Goal: Register for event/course

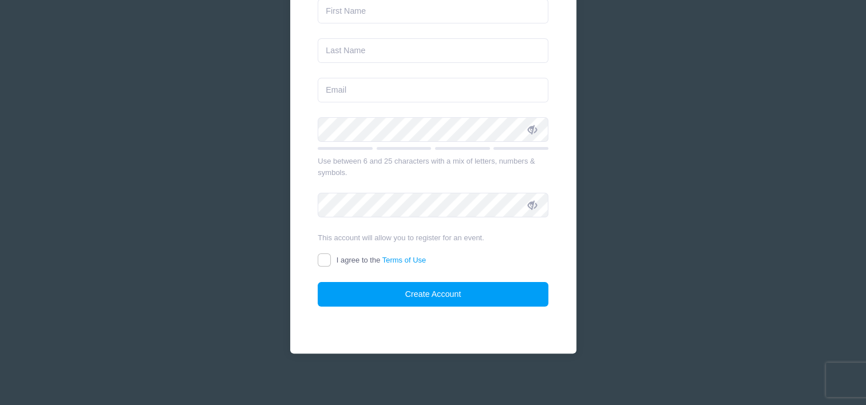
scroll to position [216, 0]
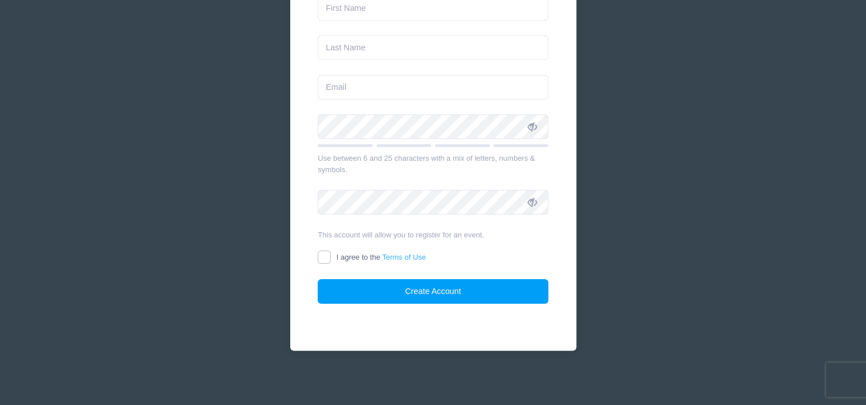
click at [394, 256] on link "Terms of Use" at bounding box center [404, 257] width 44 height 9
click at [331, 256] on input "I agree to the Terms of Use" at bounding box center [324, 257] width 13 height 13
checkbox input "true"
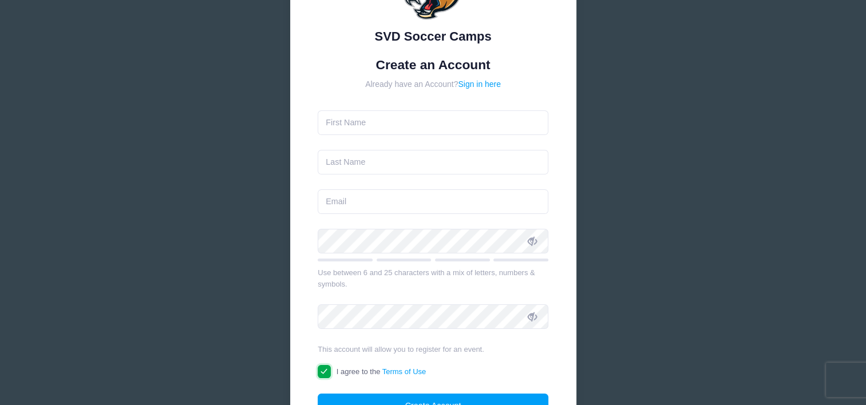
scroll to position [159, 0]
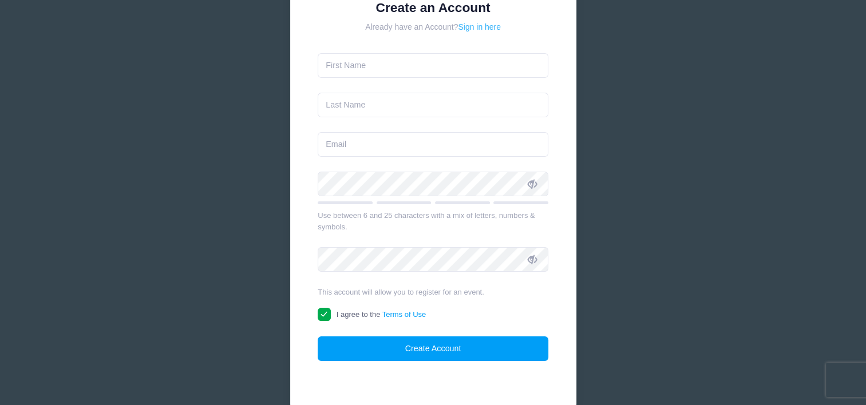
click at [488, 27] on link "Sign in here" at bounding box center [479, 26] width 43 height 9
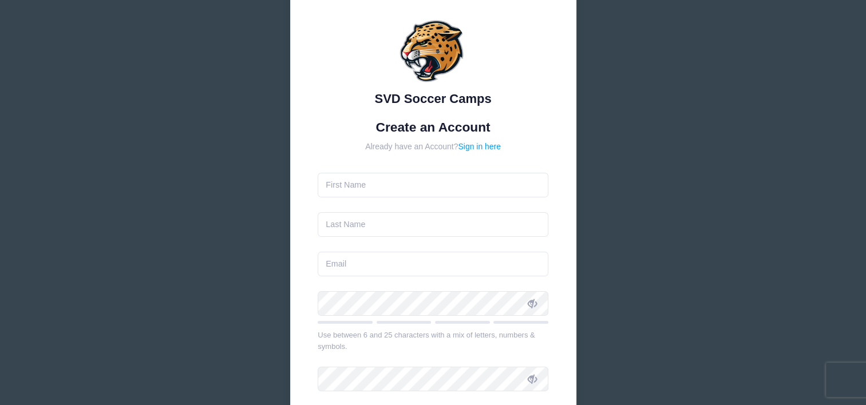
scroll to position [57, 0]
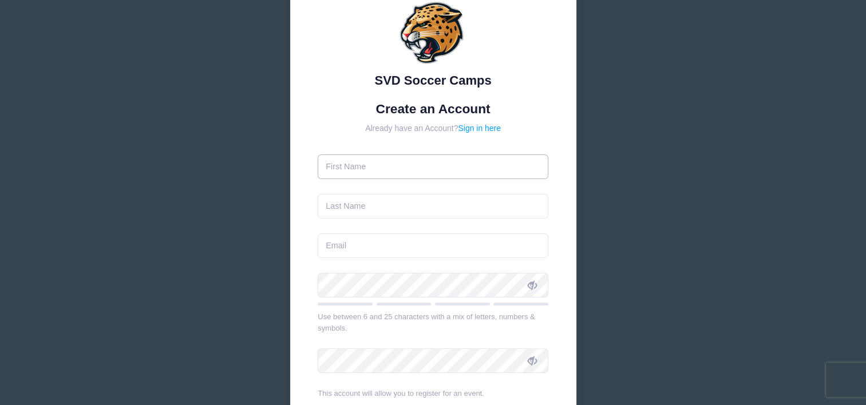
click at [339, 169] on input "text" at bounding box center [433, 166] width 231 height 25
type input "Shawn"
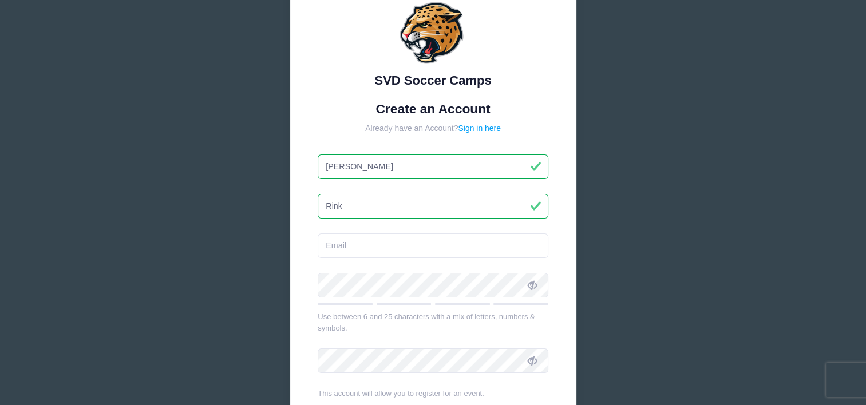
type input "Rink"
click at [334, 247] on input "email" at bounding box center [433, 245] width 231 height 25
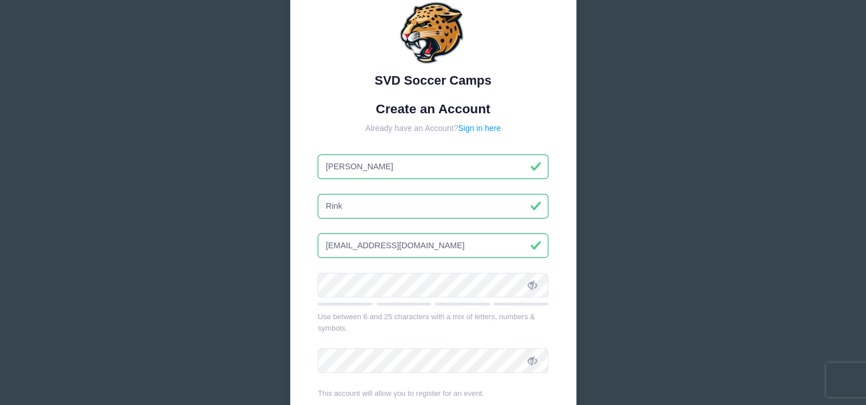
type input "[EMAIL_ADDRESS][DOMAIN_NAME]"
click at [170, 219] on div "SVD Soccer Camps Create an Account Already have an Account? Sign in here Shawn" at bounding box center [433, 254] width 866 height 622
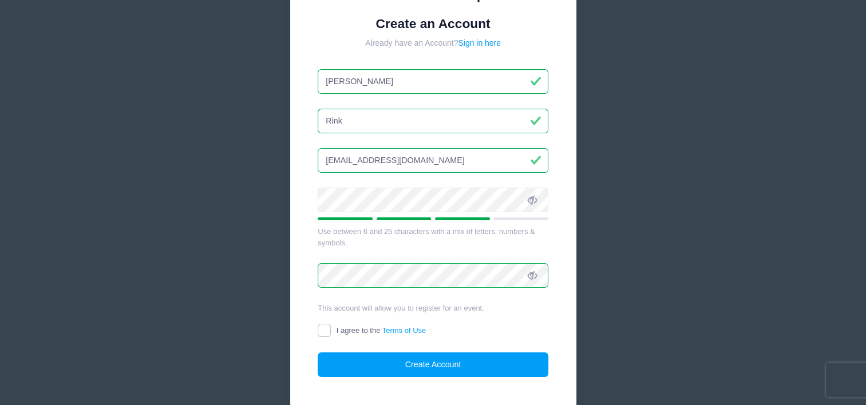
scroll to position [144, 0]
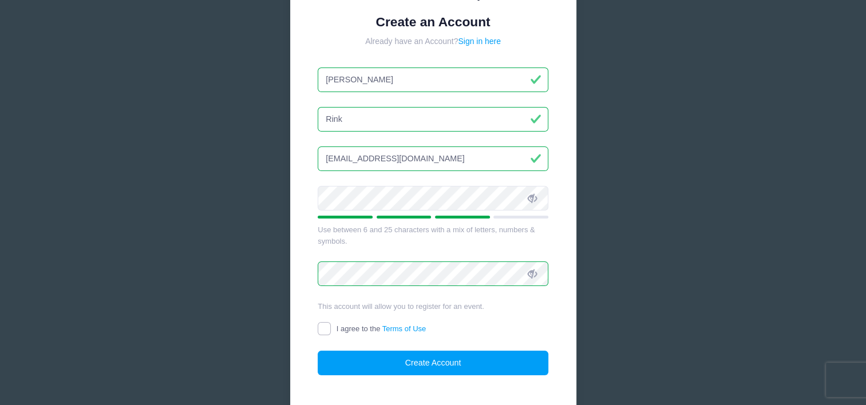
click at [323, 326] on input "I agree to the Terms of Use" at bounding box center [324, 328] width 13 height 13
checkbox input "true"
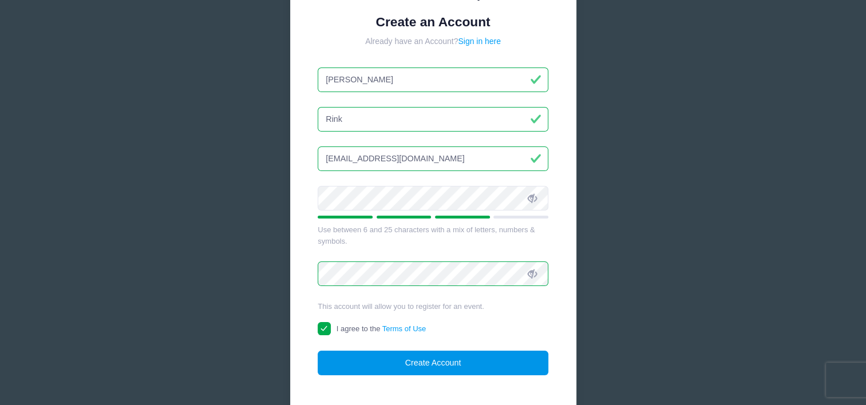
click at [367, 366] on button "Create Account" at bounding box center [433, 363] width 231 height 25
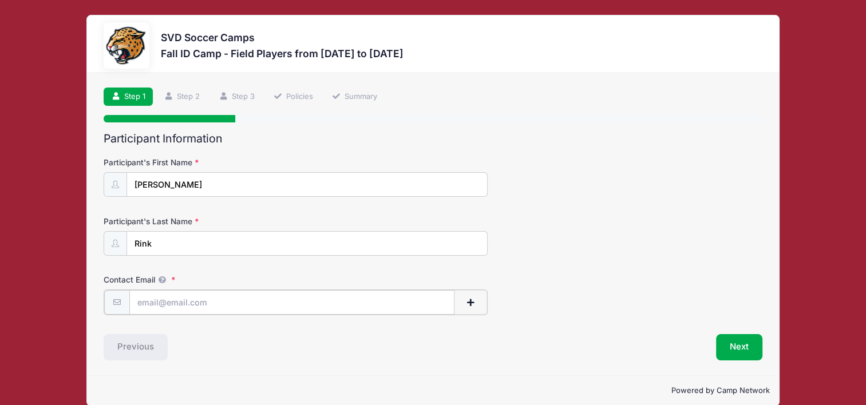
click at [154, 302] on input "Contact Email" at bounding box center [292, 302] width 326 height 25
click at [554, 258] on form "Participant's First Name [PERSON_NAME] Participant's Last Name Rink Contact Ema…" at bounding box center [433, 235] width 658 height 157
click at [470, 299] on span "button" at bounding box center [470, 303] width 10 height 8
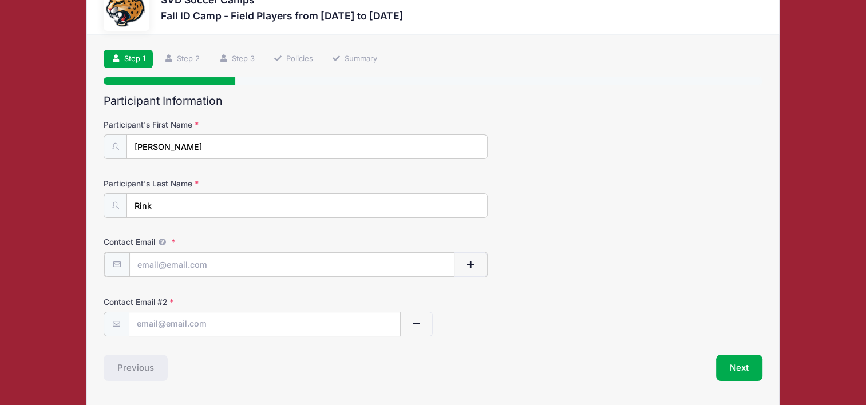
scroll to position [57, 0]
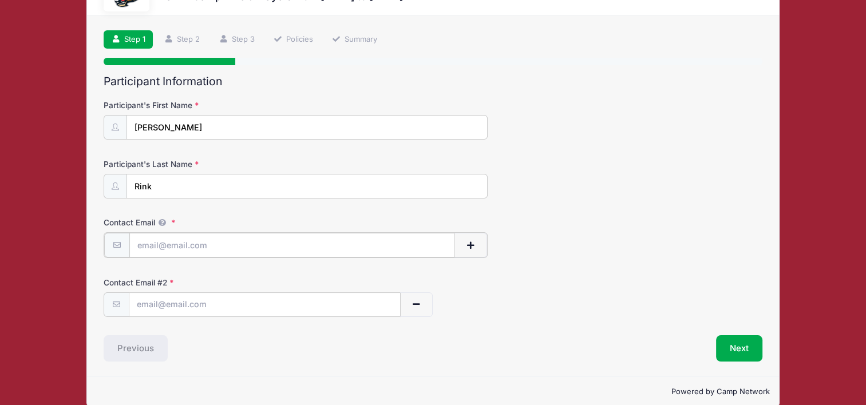
click at [145, 245] on input "Contact Email" at bounding box center [292, 245] width 326 height 25
type input "[EMAIL_ADDRESS][DOMAIN_NAME]"
click at [587, 192] on div "Participant's Last Name Rink" at bounding box center [433, 179] width 658 height 40
click at [144, 300] on input "text" at bounding box center [264, 304] width 271 height 25
type input "[EMAIL_ADDRESS][DOMAIN_NAME]"
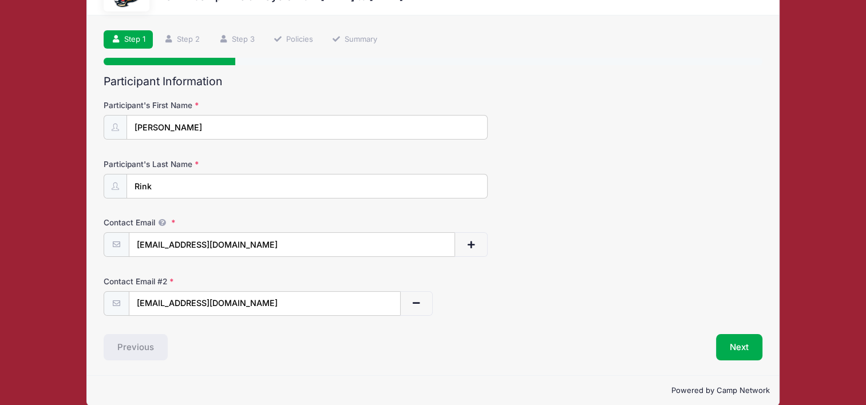
click at [624, 227] on div "Contact Email [EMAIL_ADDRESS][DOMAIN_NAME]" at bounding box center [433, 237] width 658 height 40
click at [737, 345] on button "Next" at bounding box center [739, 347] width 46 height 26
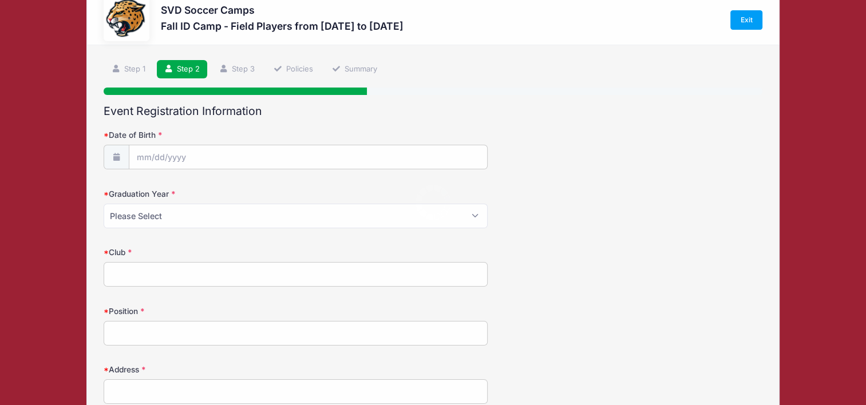
scroll to position [0, 0]
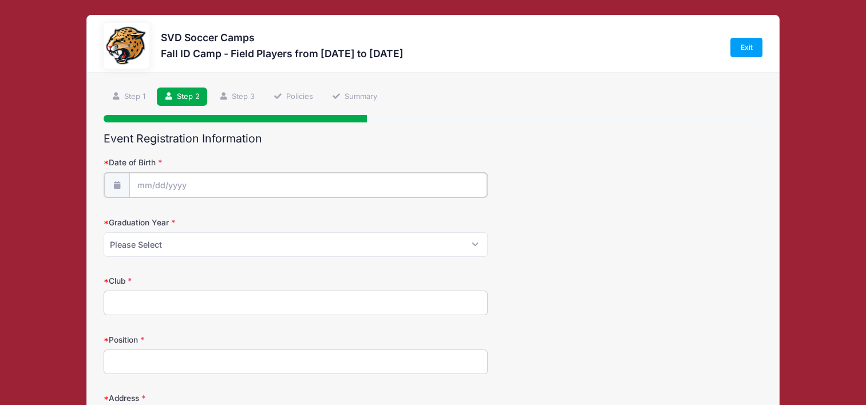
click at [142, 183] on input "Date of Birth" at bounding box center [308, 185] width 358 height 25
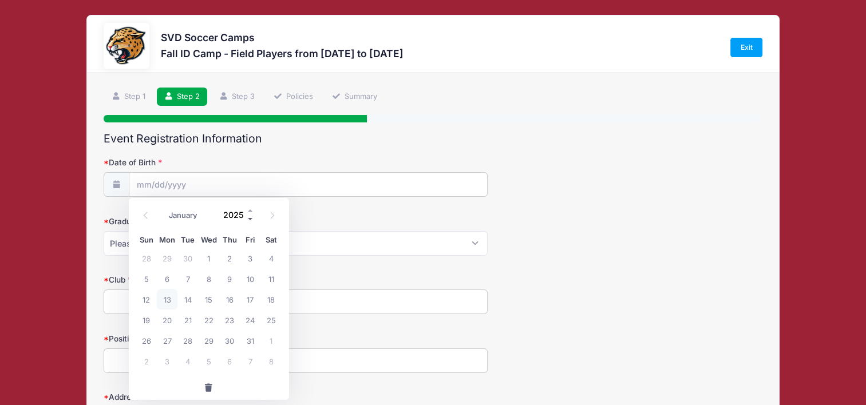
click at [247, 216] on span at bounding box center [251, 219] width 8 height 9
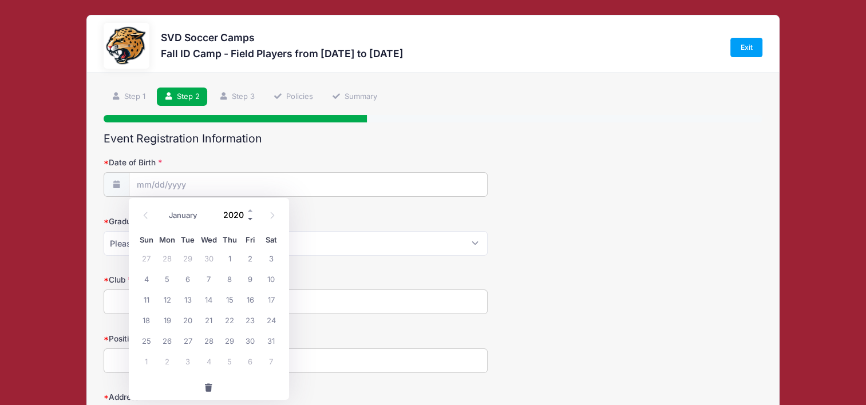
click at [247, 216] on span at bounding box center [251, 219] width 8 height 9
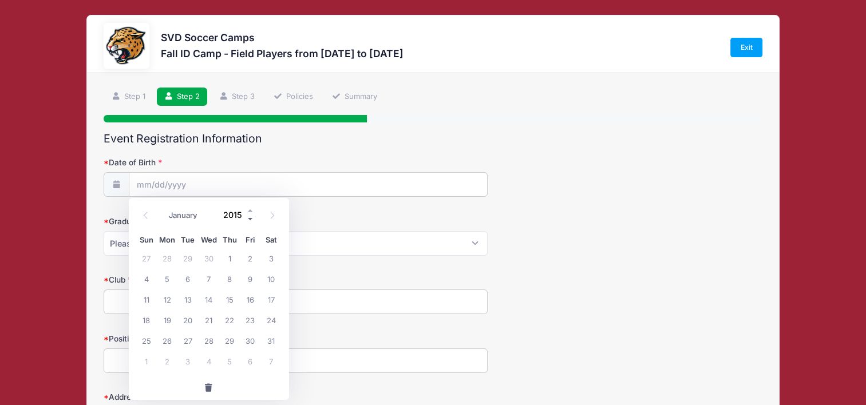
click at [247, 216] on span at bounding box center [251, 219] width 8 height 9
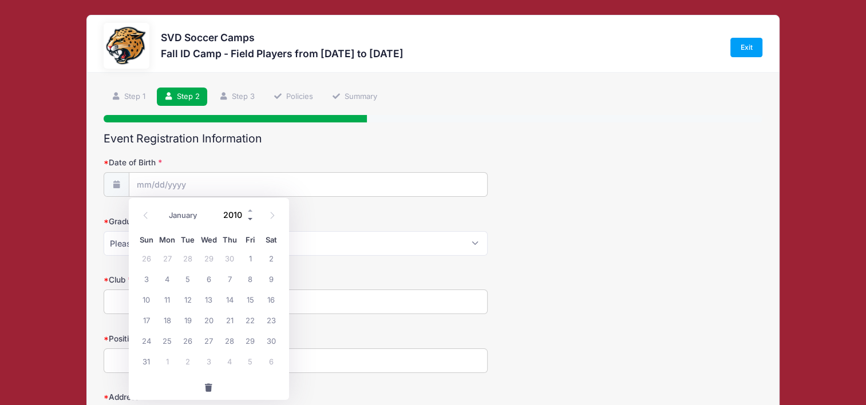
click at [247, 216] on span at bounding box center [251, 219] width 8 height 9
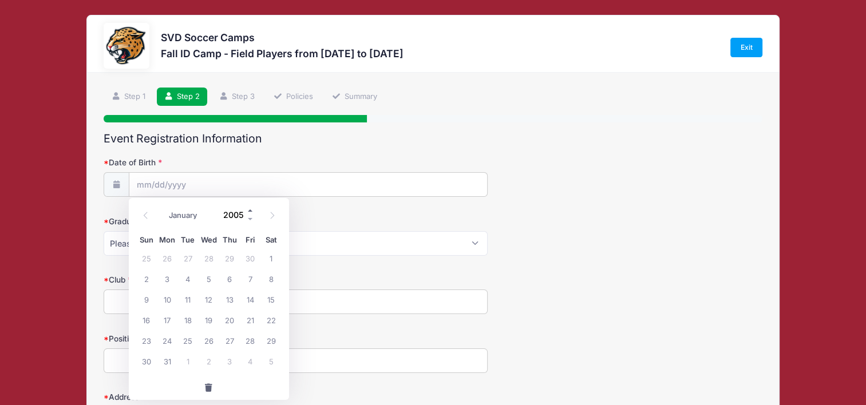
click at [248, 211] on span at bounding box center [251, 210] width 8 height 9
type input "2008"
click at [146, 212] on icon at bounding box center [146, 215] width 4 height 7
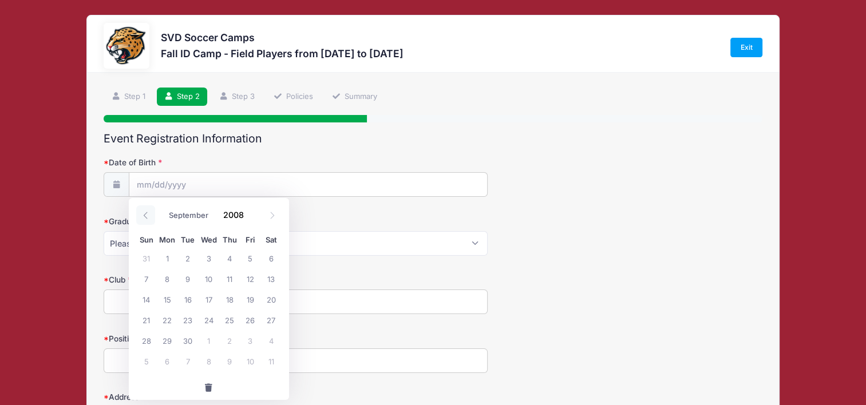
click at [146, 212] on icon at bounding box center [146, 215] width 4 height 7
click at [146, 212] on icon at bounding box center [145, 215] width 7 height 7
select select "6"
click at [146, 341] on span "27" at bounding box center [146, 340] width 21 height 21
type input "[DATE]"
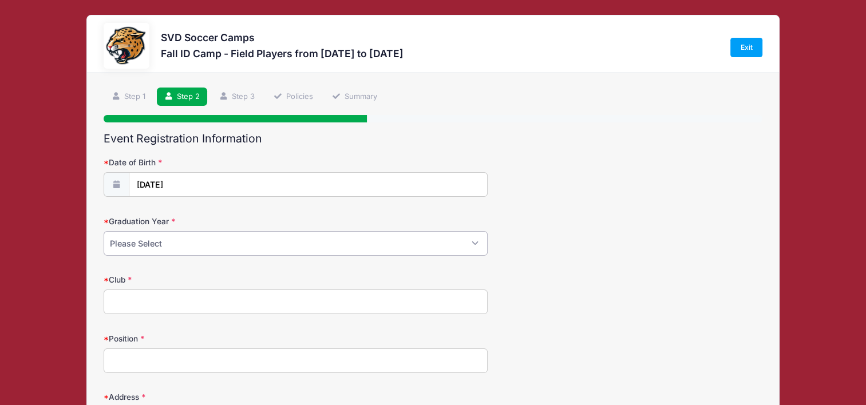
click at [127, 245] on select "Please Select 2024 2025 2026 2027 2028 2029" at bounding box center [296, 243] width 384 height 25
select select "2027"
click at [104, 231] on select "Please Select 2024 2025 2026 2027 2028 2029" at bounding box center [296, 243] width 384 height 25
click at [123, 299] on input "Club" at bounding box center [296, 302] width 384 height 25
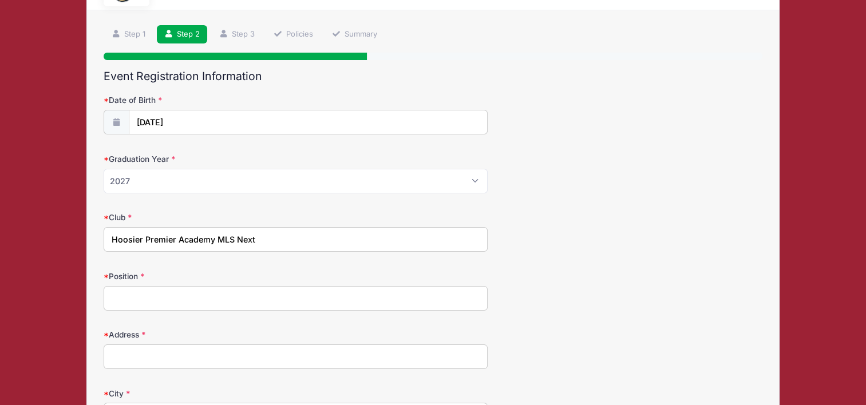
scroll to position [68, 0]
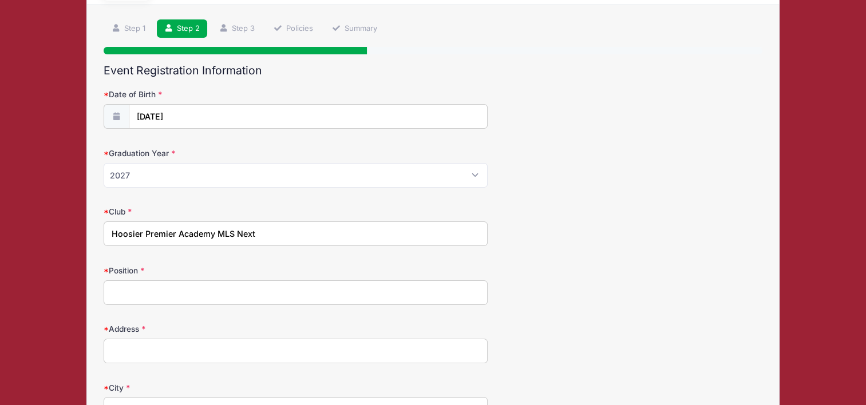
type input "Hoosier Premier Academy MLS Next"
click at [129, 291] on input "Position" at bounding box center [296, 292] width 384 height 25
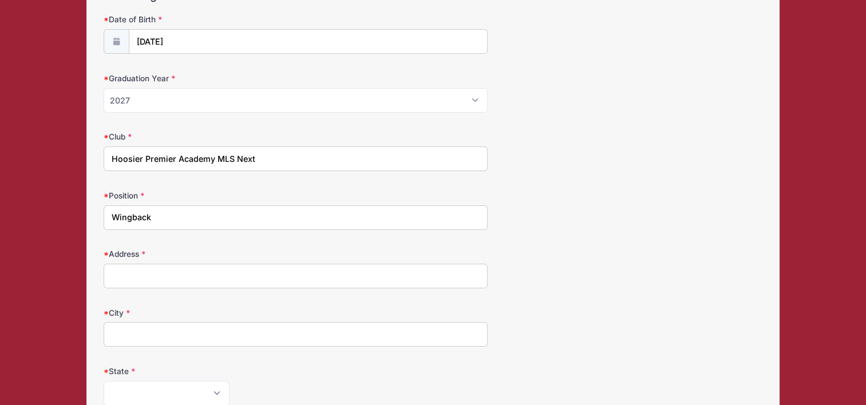
scroll to position [140, 0]
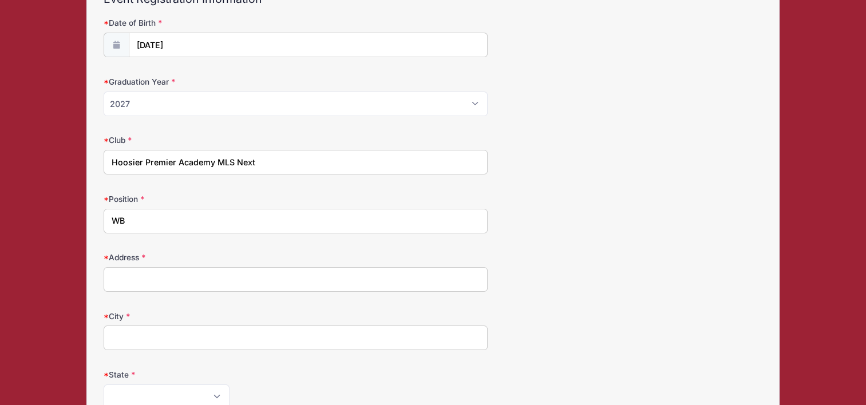
type input "WB"
click at [142, 279] on input "Address" at bounding box center [296, 279] width 384 height 25
type input "367 Marengo Trail"
click at [581, 275] on div "Address 367 Marengo Trail" at bounding box center [433, 272] width 658 height 40
click at [123, 336] on input "City" at bounding box center [296, 338] width 384 height 25
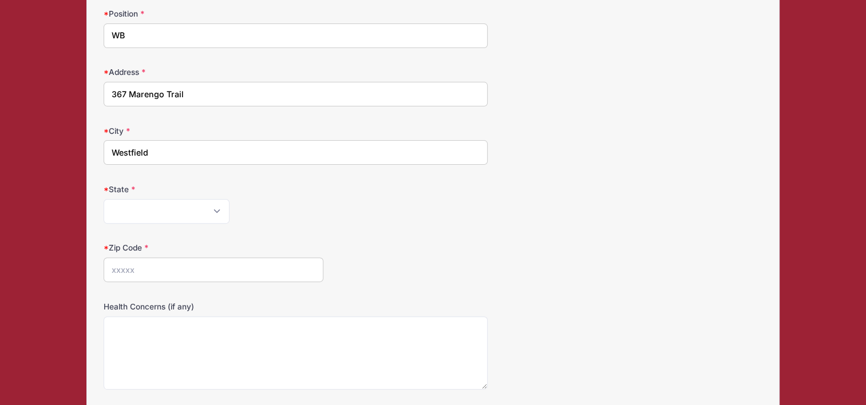
scroll to position [364, 0]
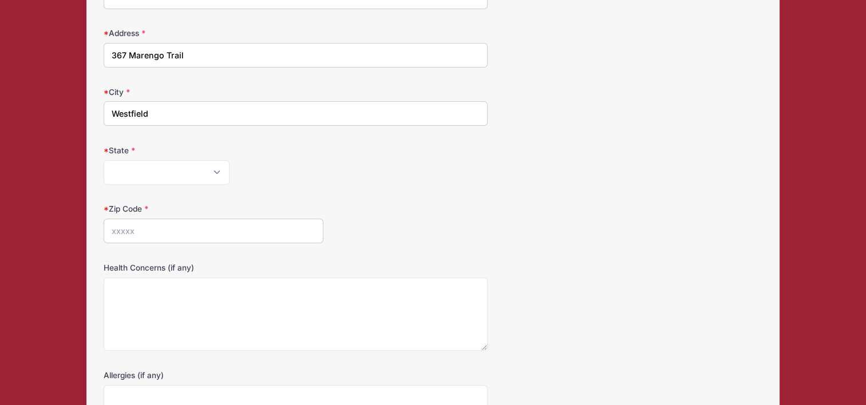
type input "Westfield"
click at [217, 172] on select "[US_STATE] [US_STATE] [US_STATE] [US_STATE] [US_STATE] Armed Forces Africa Arme…" at bounding box center [167, 172] width 126 height 25
select select "IN"
click at [127, 169] on select "[US_STATE] [US_STATE] [US_STATE] [US_STATE] [US_STATE] Armed Forces Africa Arme…" at bounding box center [167, 172] width 126 height 25
click at [111, 228] on input "Zip Code" at bounding box center [213, 231] width 219 height 25
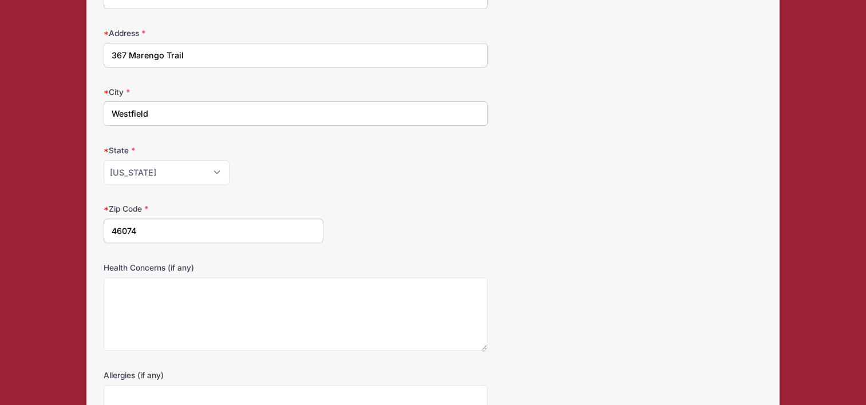
type input "46074"
click at [593, 236] on div "Zip Code 46074" at bounding box center [433, 223] width 658 height 40
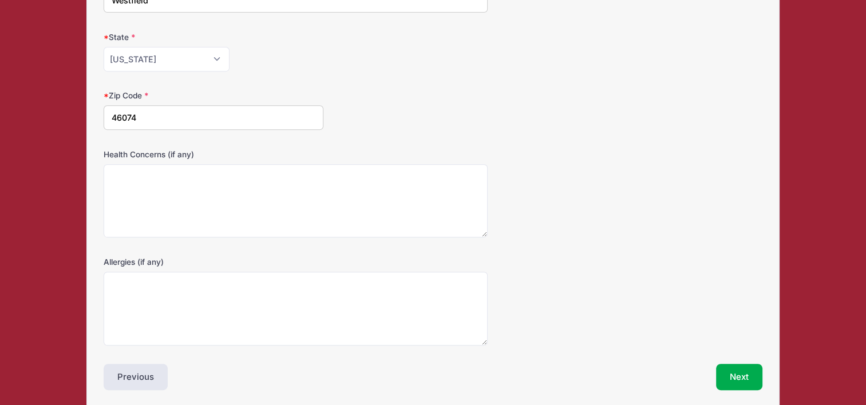
scroll to position [520, 0]
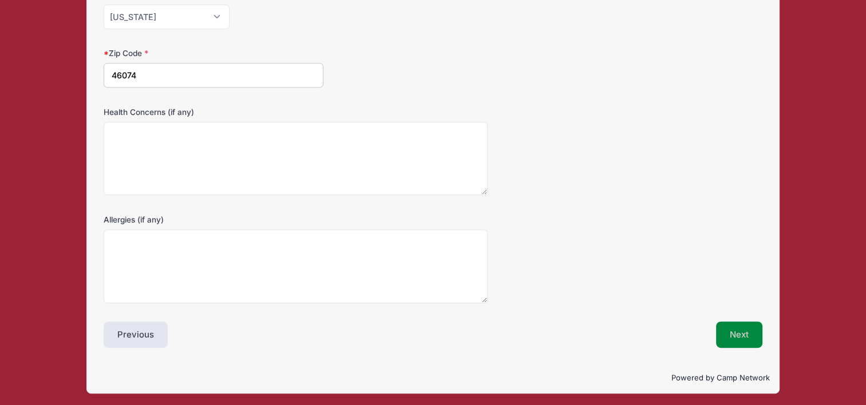
click at [741, 333] on button "Next" at bounding box center [739, 335] width 46 height 26
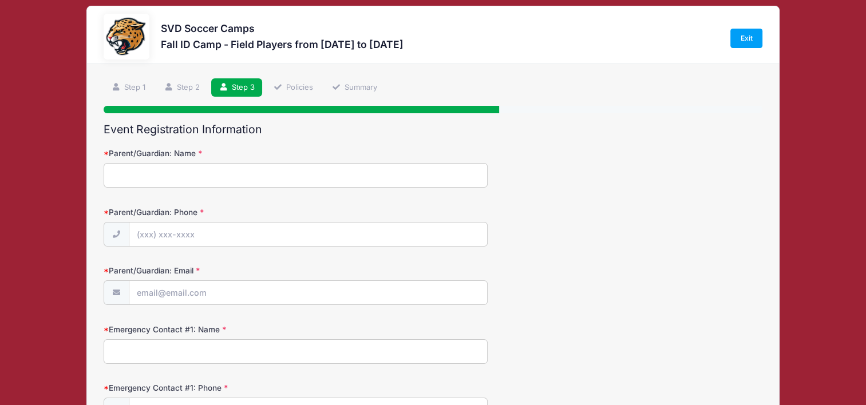
scroll to position [0, 0]
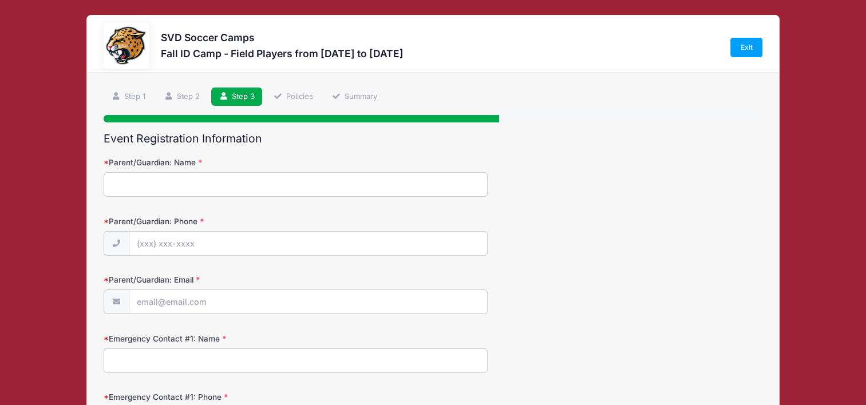
click at [120, 185] on input "Parent/Guardian: Name" at bounding box center [296, 184] width 384 height 25
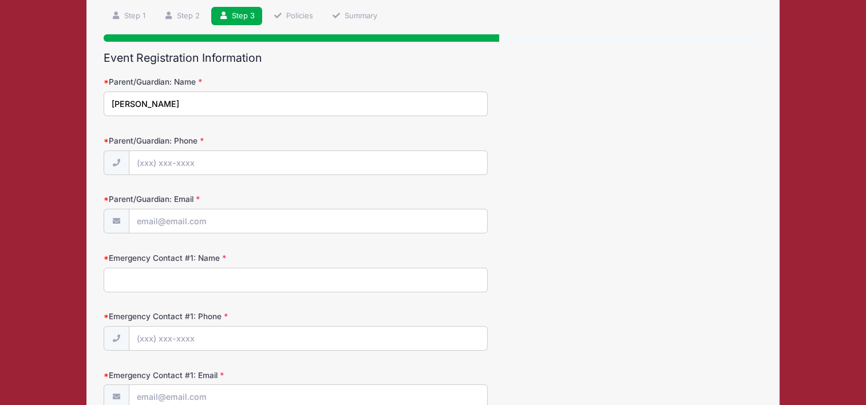
scroll to position [30, 0]
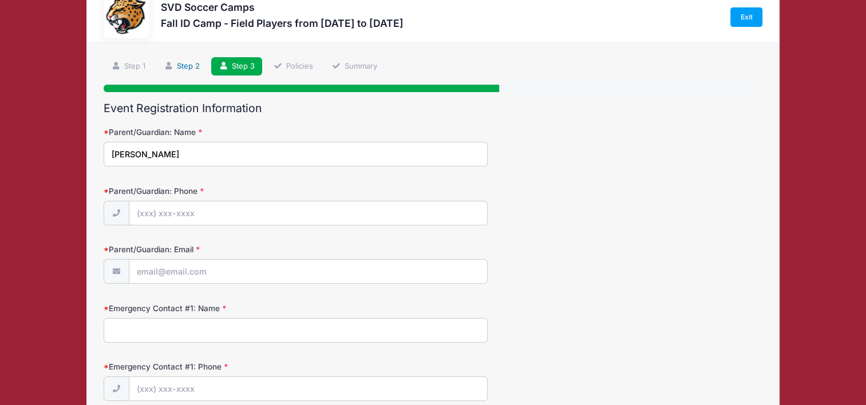
type input "[PERSON_NAME]"
click at [189, 65] on link "Step 2" at bounding box center [182, 66] width 51 height 19
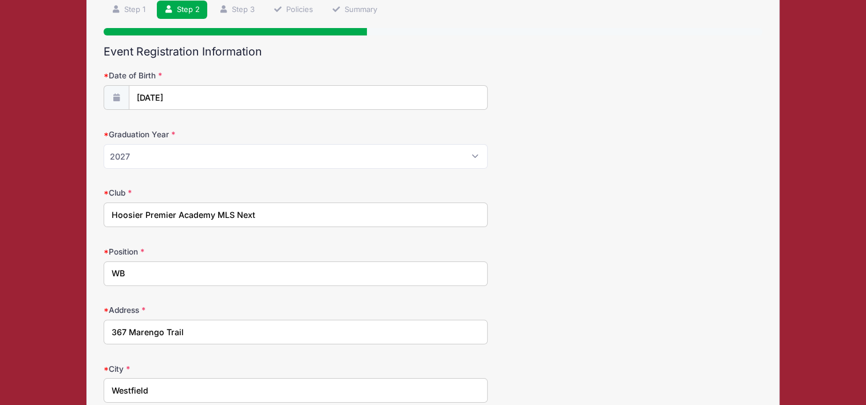
scroll to position [55, 0]
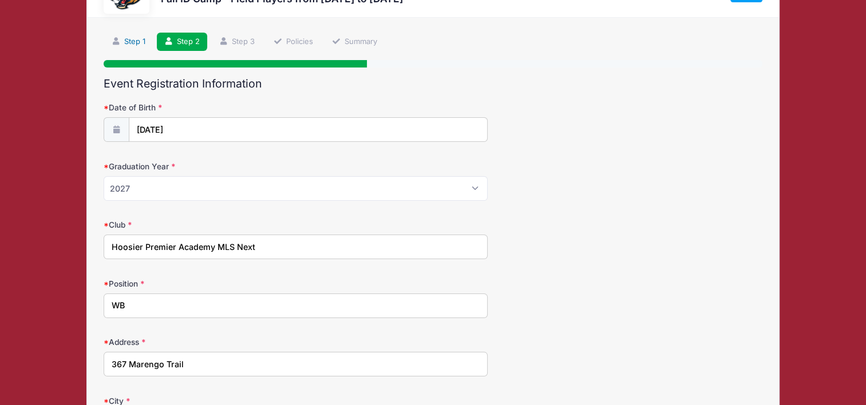
click at [130, 38] on link "Step 1" at bounding box center [128, 42] width 49 height 19
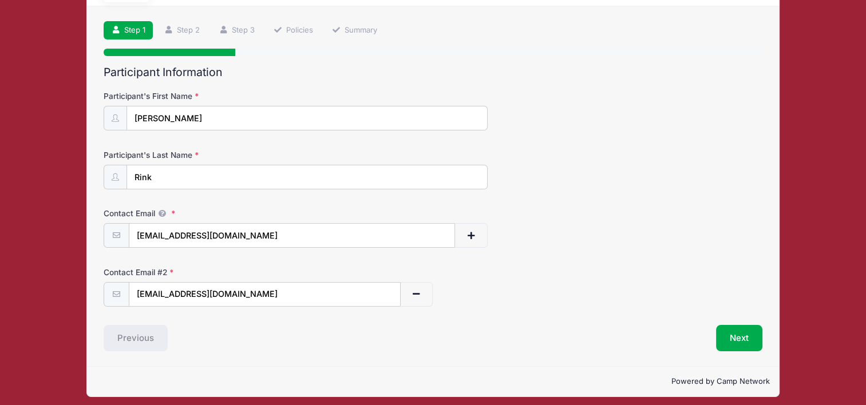
scroll to position [71, 0]
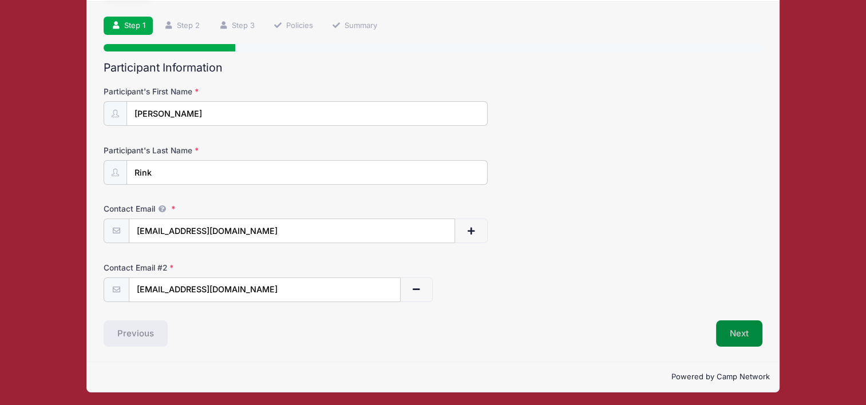
click at [737, 336] on button "Next" at bounding box center [739, 333] width 46 height 26
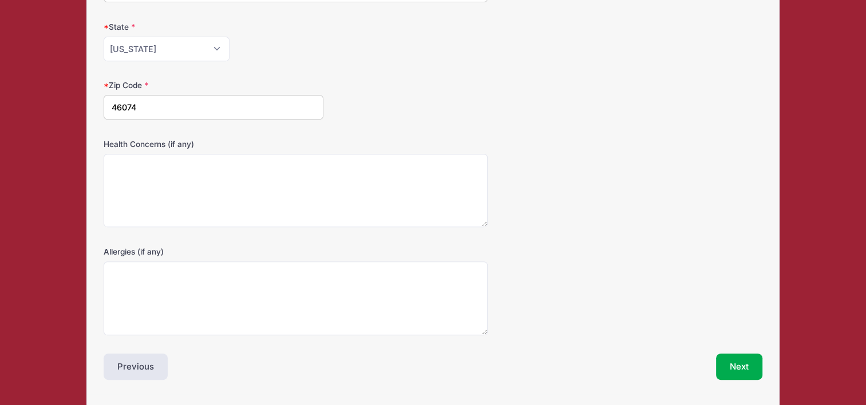
scroll to position [520, 0]
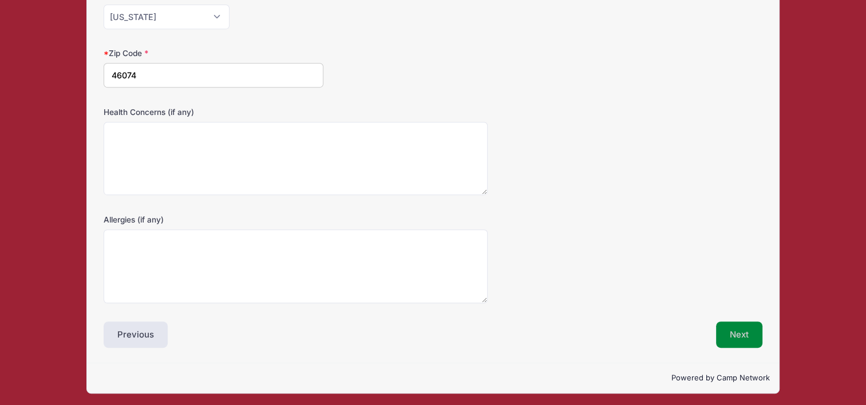
click at [743, 333] on button "Next" at bounding box center [739, 335] width 46 height 26
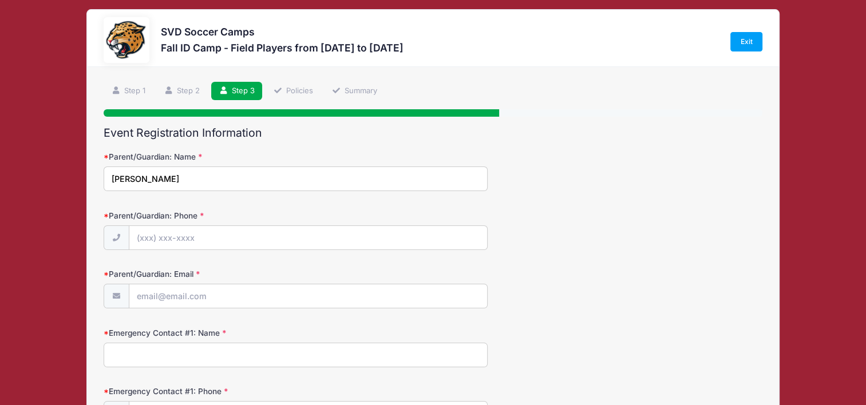
scroll to position [0, 0]
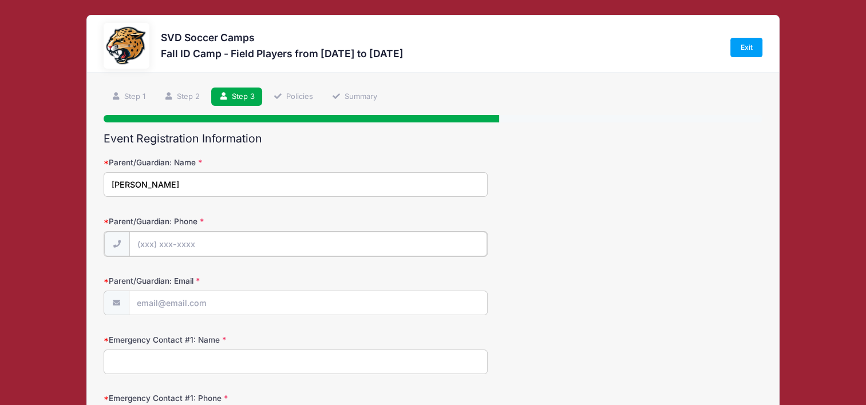
click at [141, 242] on input "Parent/Guardian: Phone" at bounding box center [308, 244] width 358 height 25
type input "[PHONE_NUMBER]"
click at [141, 299] on input "Parent/Guardian: Email" at bounding box center [308, 302] width 358 height 25
type input "[EMAIL_ADDRESS][DOMAIN_NAME]"
click at [561, 291] on div "Parent/Guardian: Email [EMAIL_ADDRESS][DOMAIN_NAME]" at bounding box center [433, 294] width 658 height 40
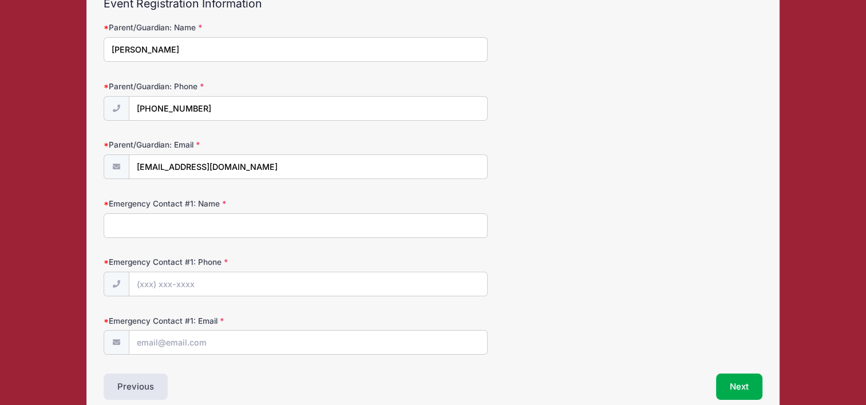
scroll to position [125, 0]
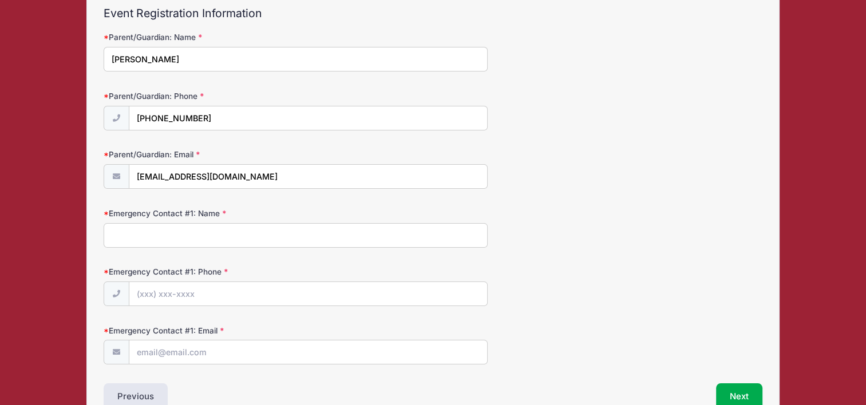
click at [125, 231] on input "Emergency Contact #1: Name" at bounding box center [296, 235] width 384 height 25
type input "[PERSON_NAME]"
click at [142, 293] on input "Emergency Contact #1: Phone" at bounding box center [308, 294] width 358 height 25
type input "[PHONE_NUMBER]"
click at [144, 351] on input "Emergency Contact #1: Email" at bounding box center [308, 352] width 358 height 25
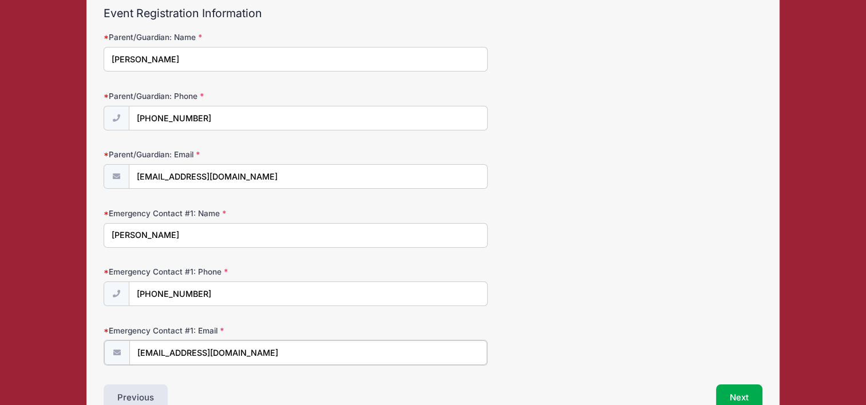
type input "[EMAIL_ADDRESS][DOMAIN_NAME]"
click at [640, 311] on form "Parent/Guardian: Name [PERSON_NAME] Parent/Guardian: Phone [PHONE_NUMBER] Paren…" at bounding box center [433, 197] width 658 height 333
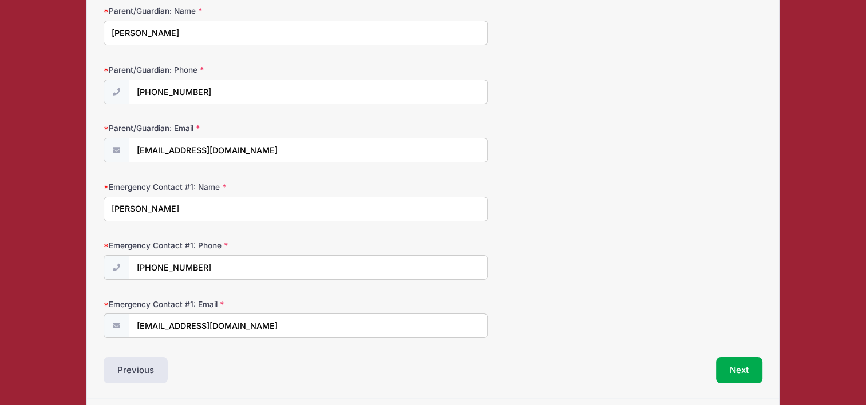
scroll to position [176, 0]
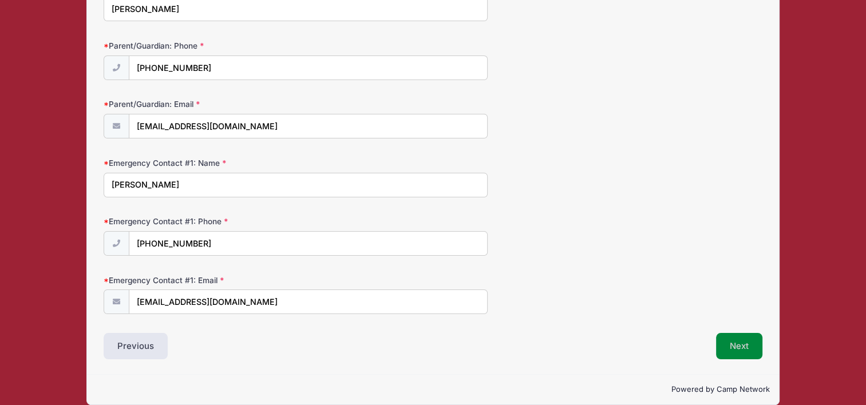
click at [738, 338] on button "Next" at bounding box center [739, 346] width 46 height 26
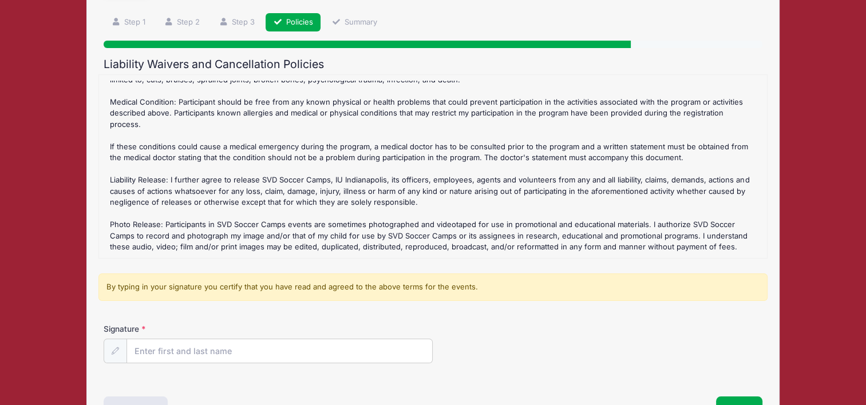
scroll to position [151, 0]
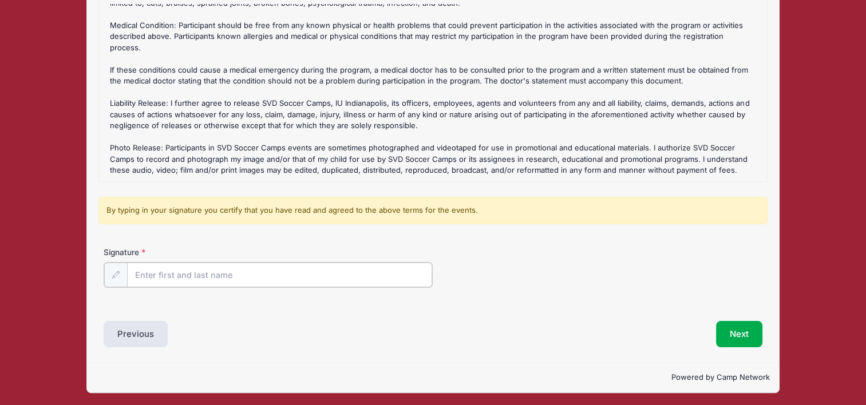
click at [160, 278] on input "Signature" at bounding box center [279, 275] width 305 height 25
type input "[PERSON_NAME]"
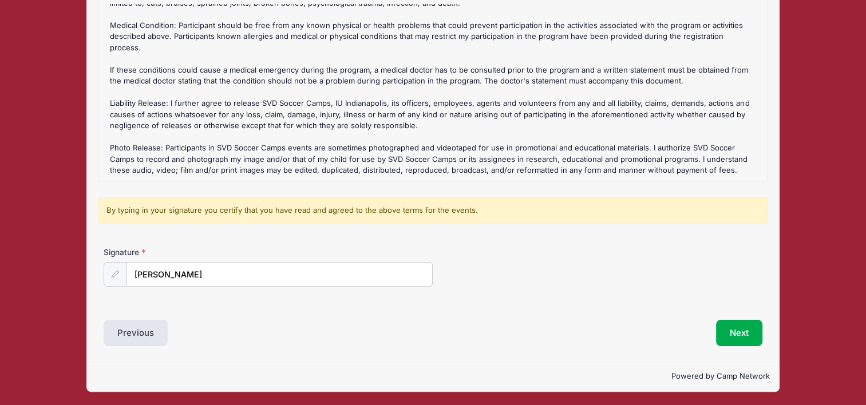
click at [497, 256] on div "Signature [PERSON_NAME]" at bounding box center [433, 267] width 658 height 40
click at [735, 332] on button "Next" at bounding box center [739, 333] width 46 height 26
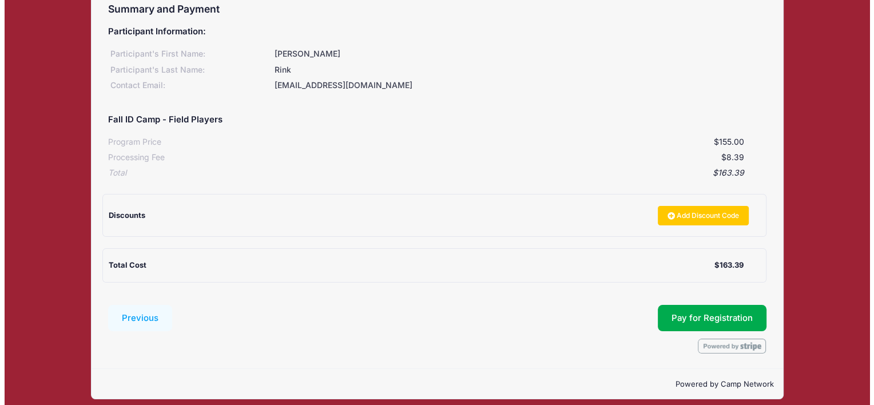
scroll to position [137, 0]
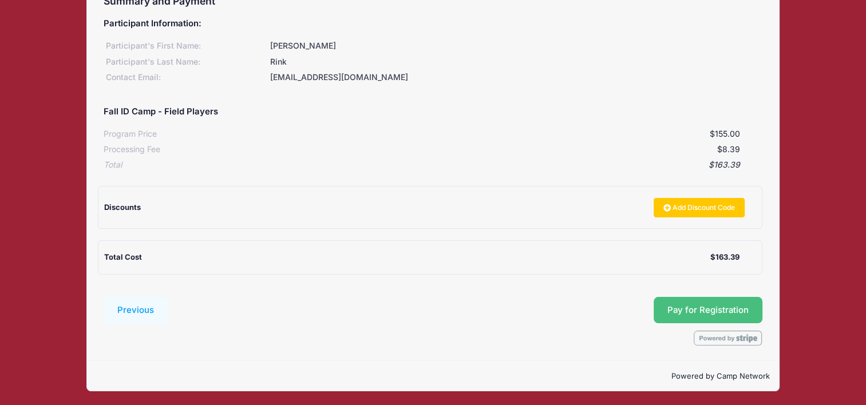
click at [677, 307] on button "Pay for Registration" at bounding box center [707, 310] width 109 height 26
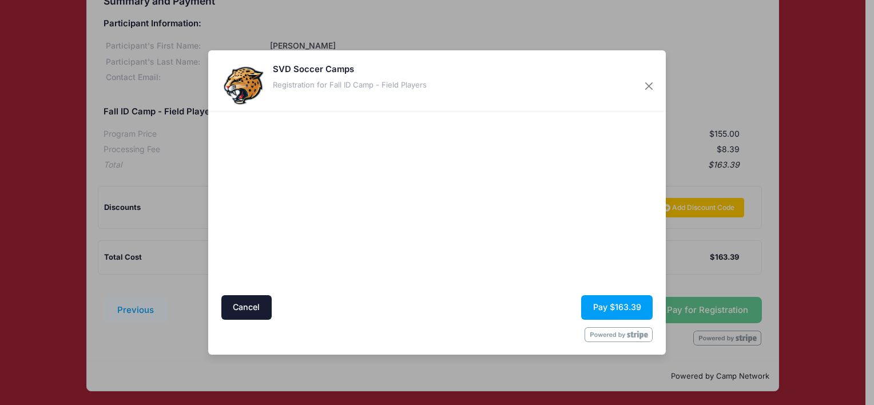
click at [366, 339] on div at bounding box center [437, 334] width 432 height 15
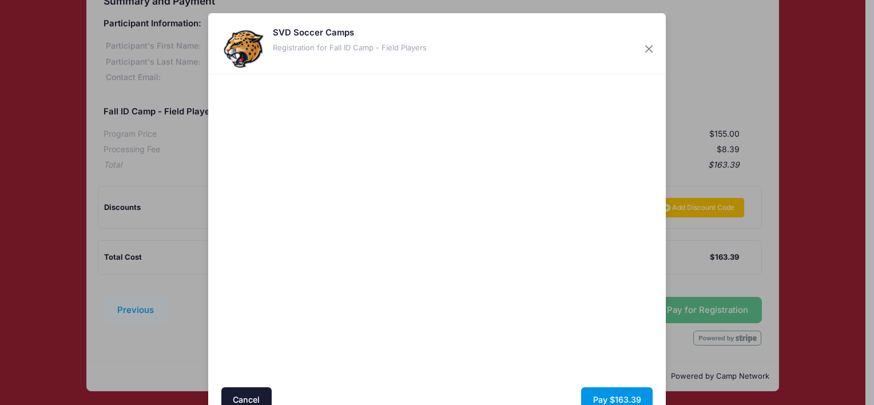
click at [602, 397] on button "Pay $163.39" at bounding box center [617, 399] width 72 height 25
